Goal: Transaction & Acquisition: Purchase product/service

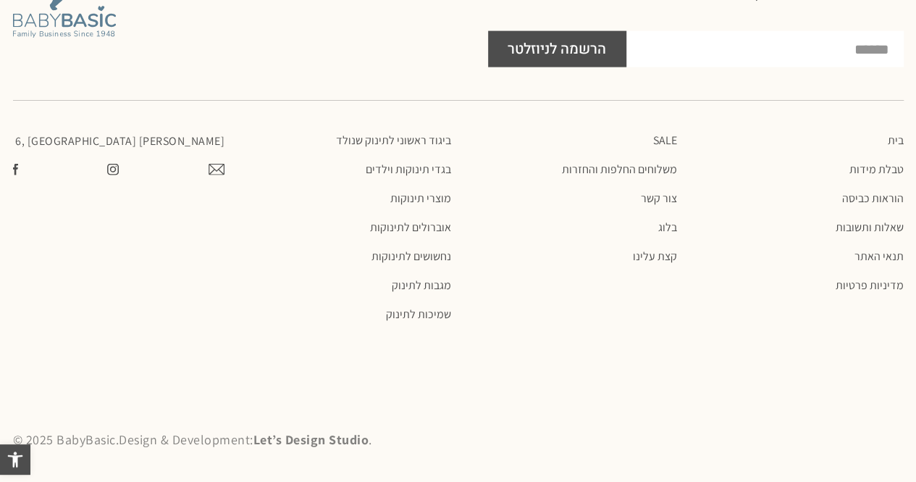
scroll to position [870, 0]
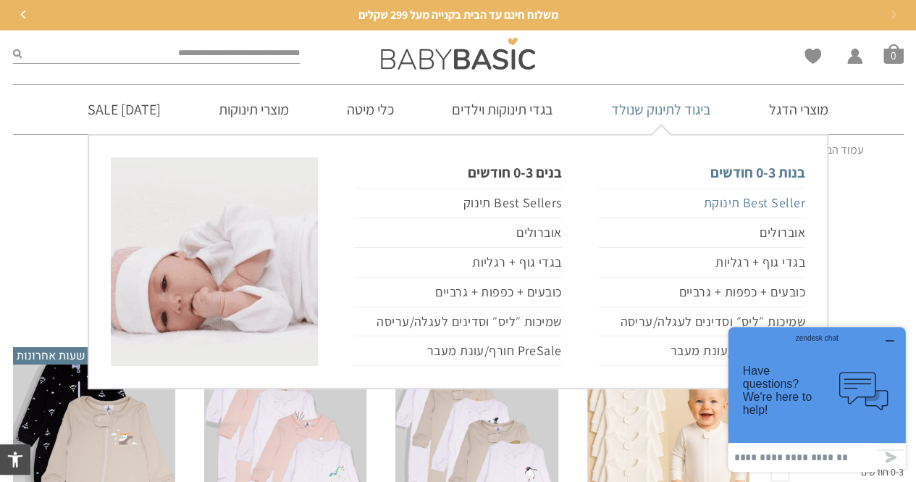
click at [756, 203] on link "Best Seller תינוקת" at bounding box center [701, 203] width 207 height 30
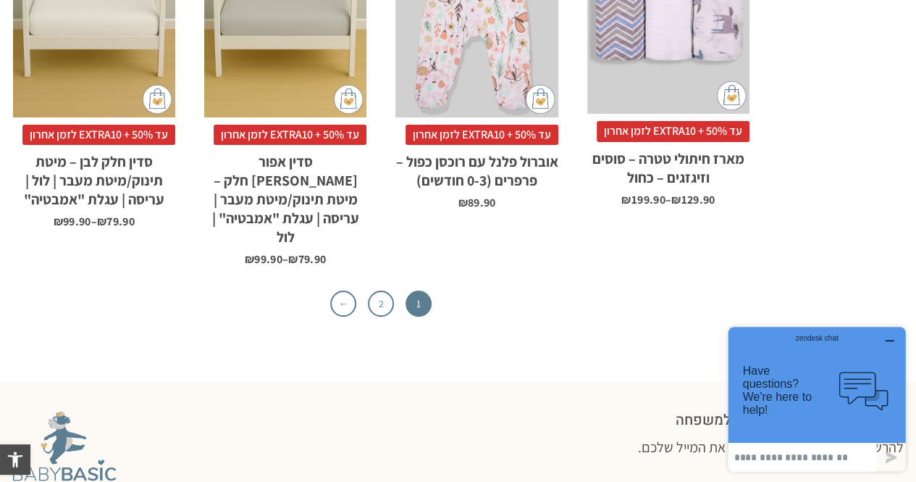
scroll to position [4881, 0]
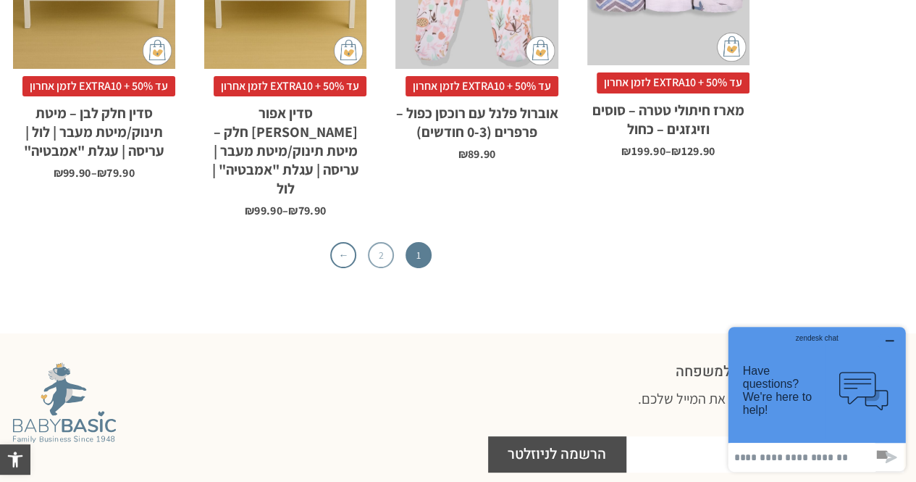
click at [374, 242] on link "2" at bounding box center [381, 255] width 26 height 26
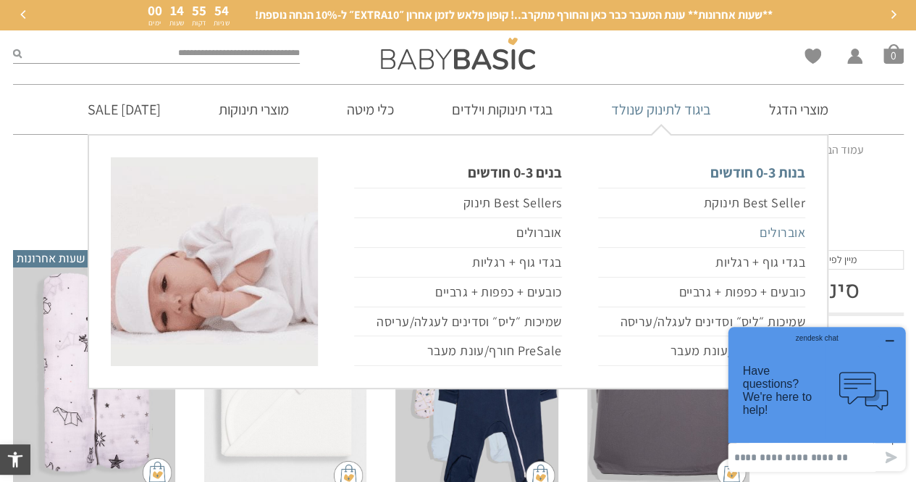
click at [789, 231] on link "אוברולים" at bounding box center [701, 233] width 207 height 30
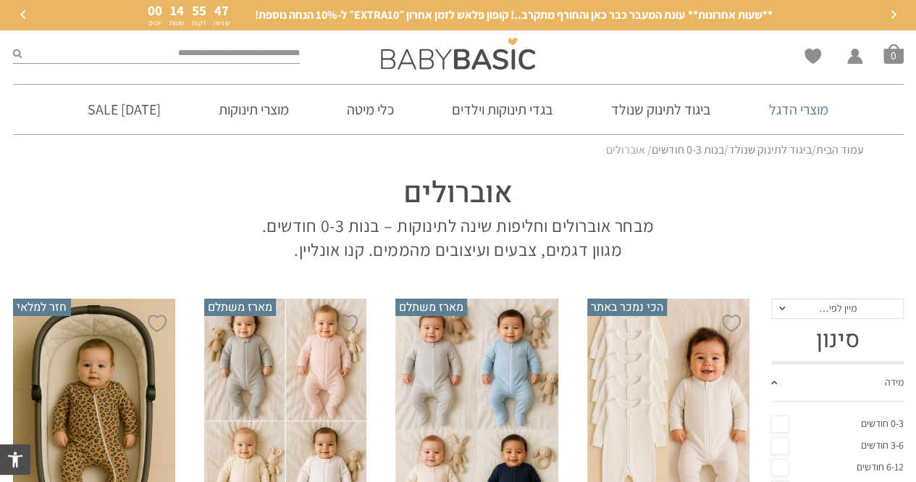
click at [776, 106] on link "מוצרי הדגל" at bounding box center [798, 109] width 103 height 49
